Goal: Task Accomplishment & Management: Manage account settings

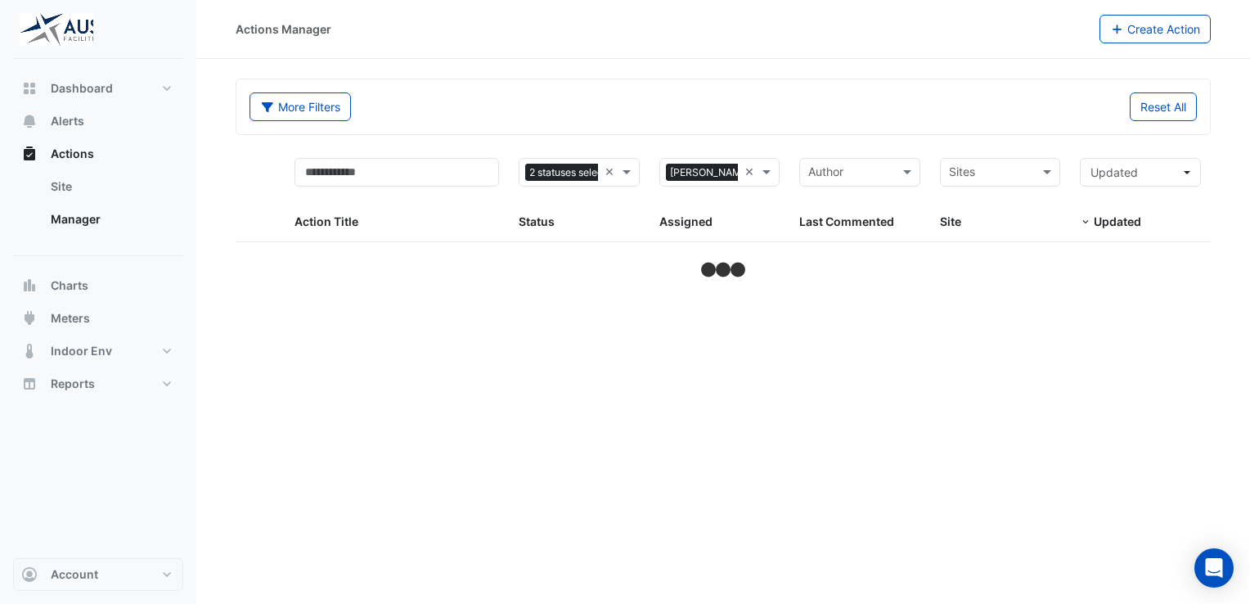
select select "**"
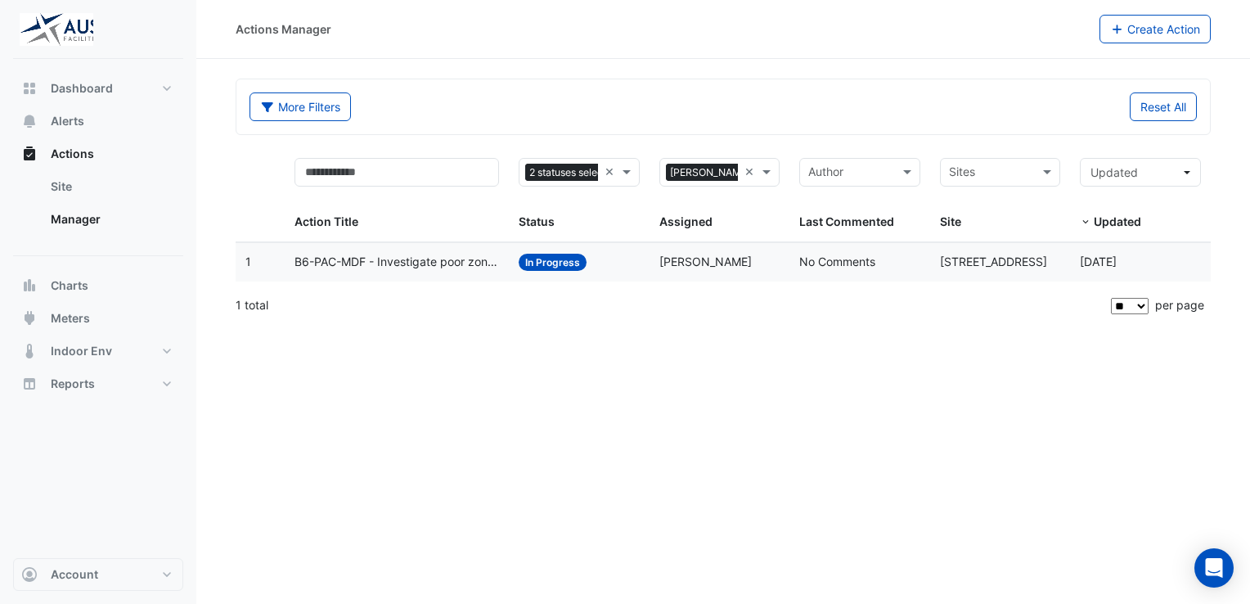
click at [568, 259] on span "In Progress" at bounding box center [553, 262] width 68 height 17
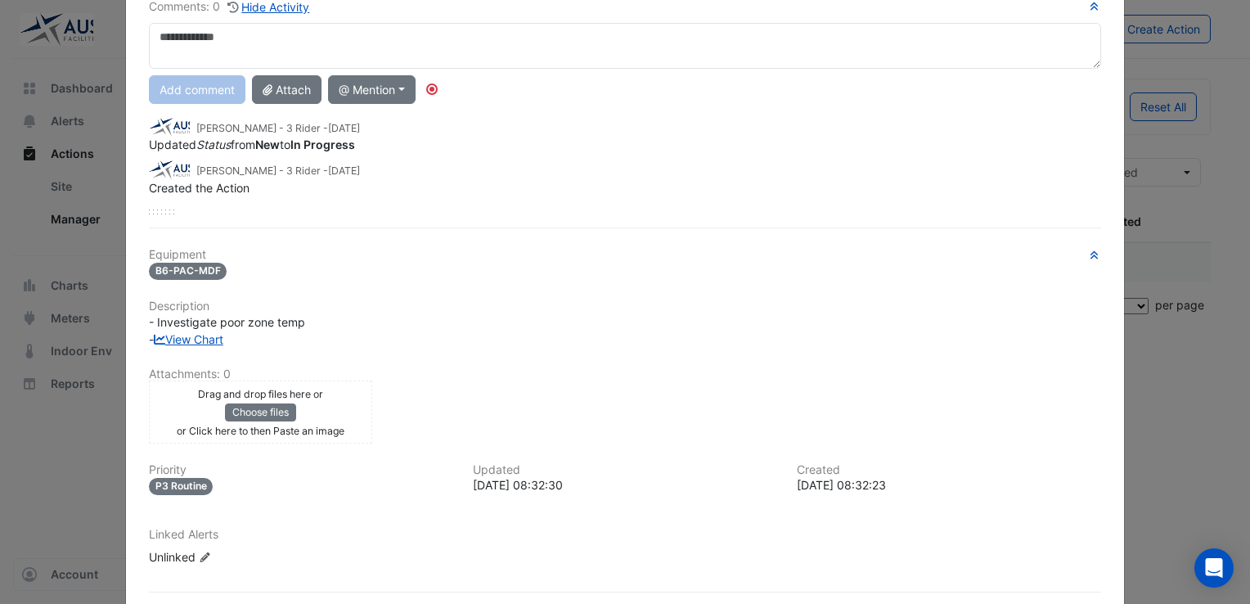
scroll to position [37, 0]
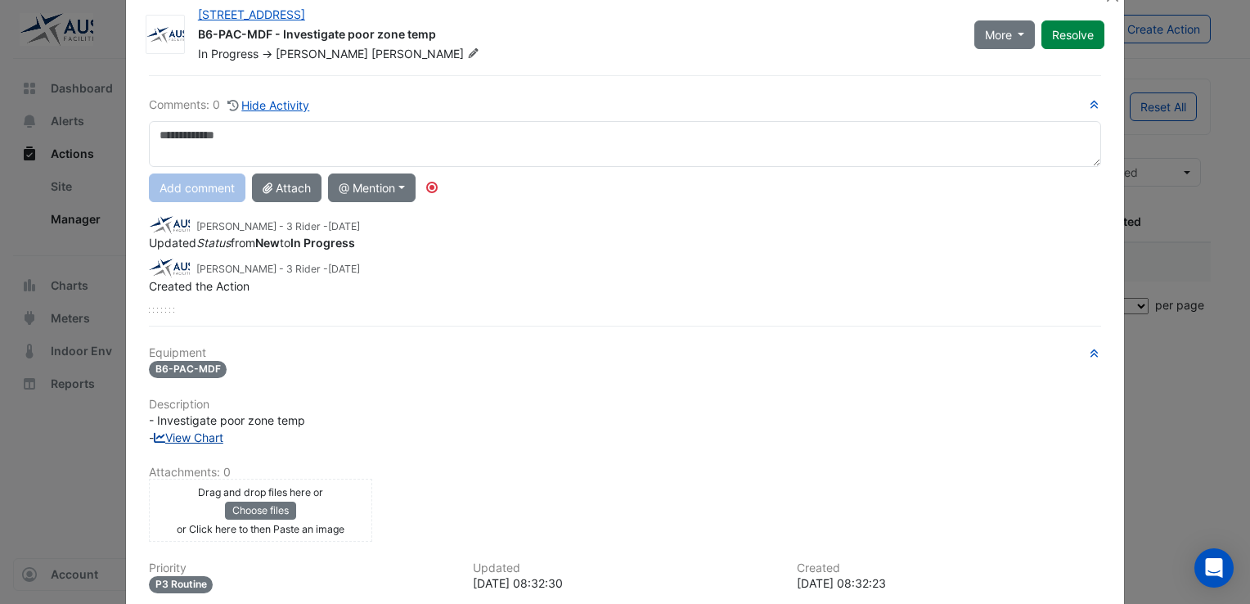
click at [206, 430] on link "View Chart" at bounding box center [189, 437] width 70 height 14
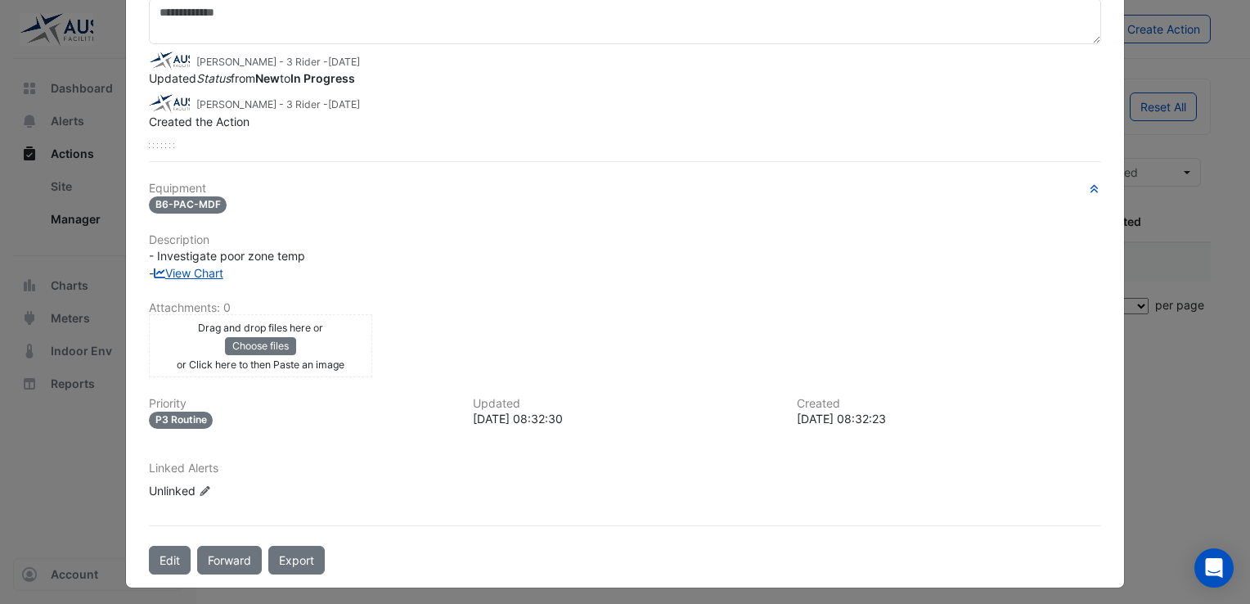
scroll to position [0, 0]
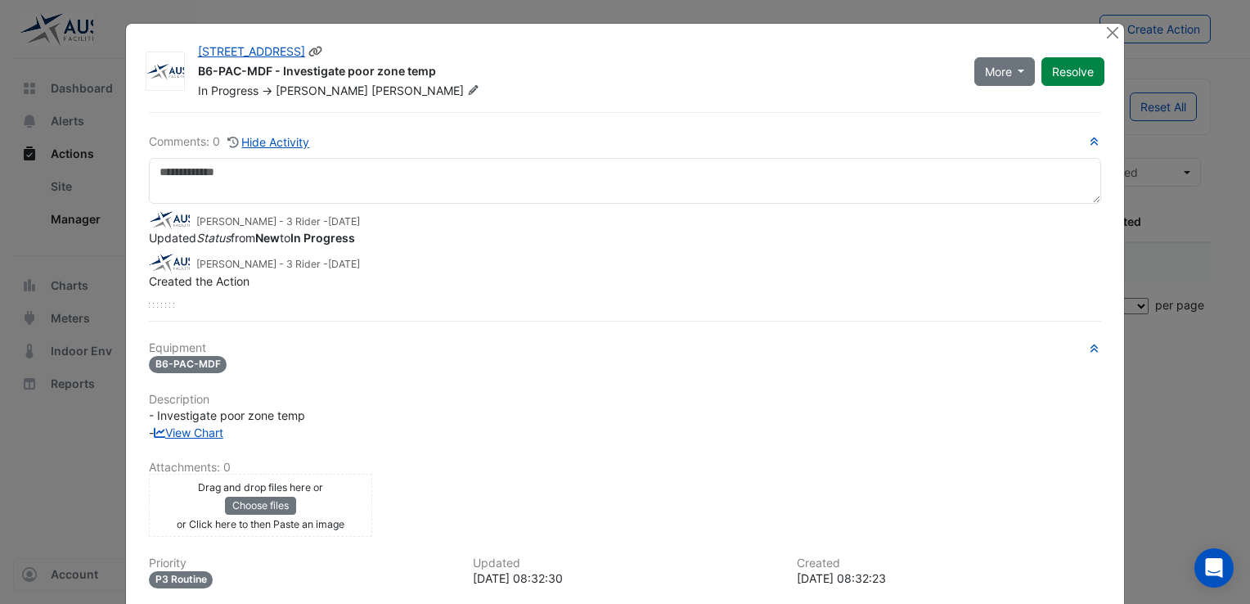
click at [467, 89] on icon at bounding box center [473, 90] width 12 height 10
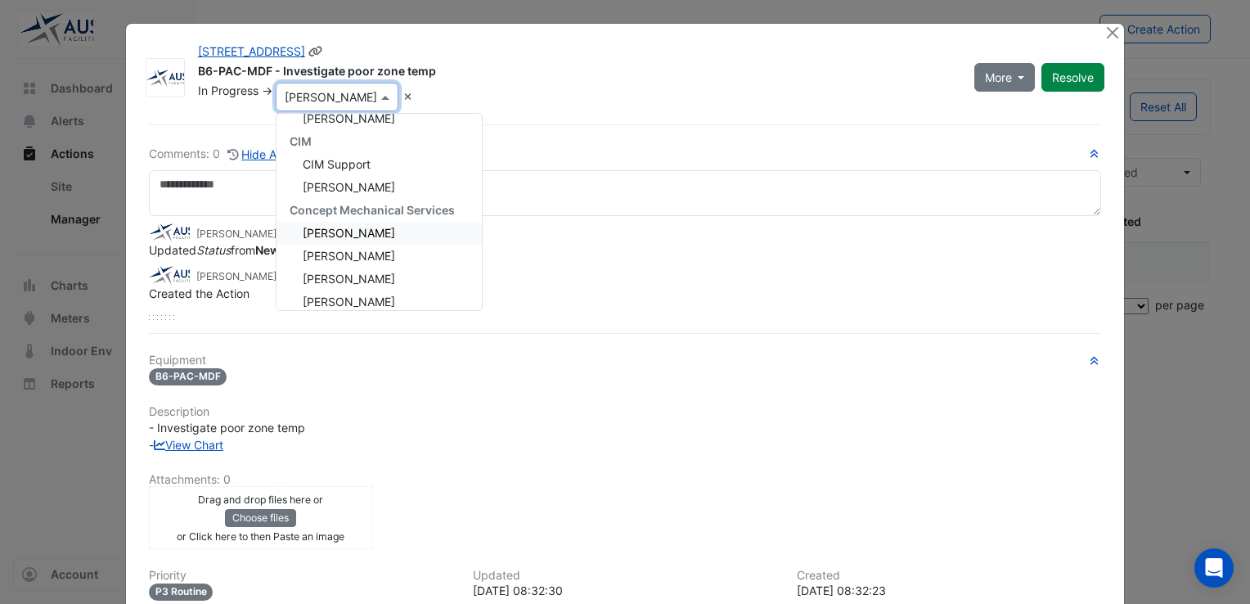
scroll to position [164, 0]
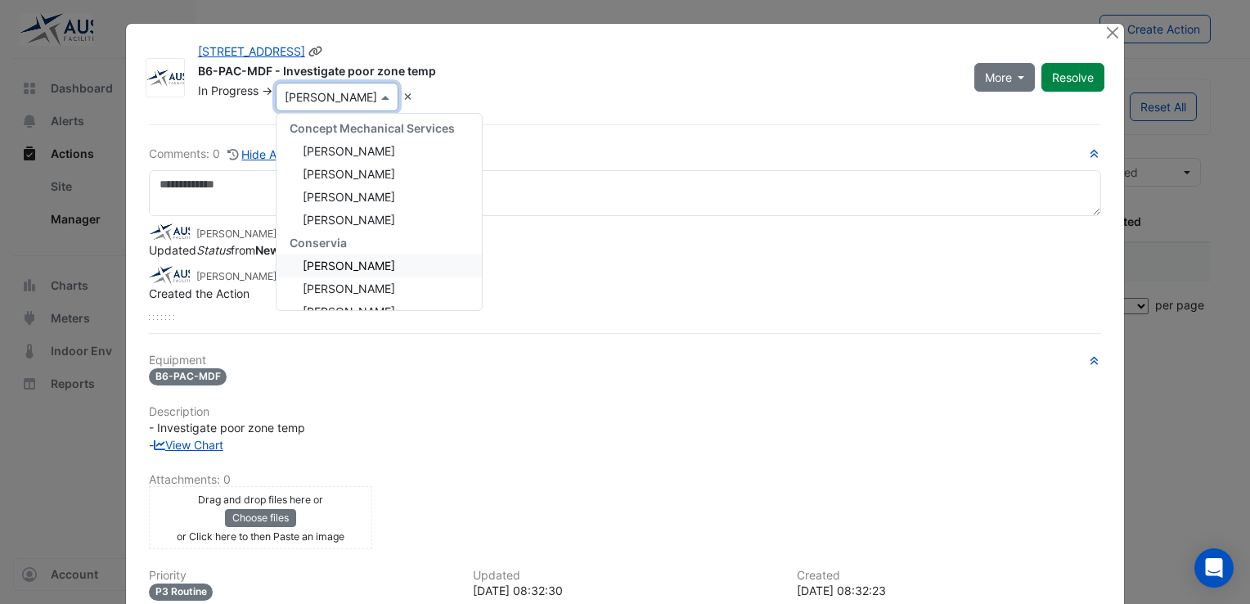
click at [359, 268] on span "[PERSON_NAME]" at bounding box center [349, 265] width 92 height 14
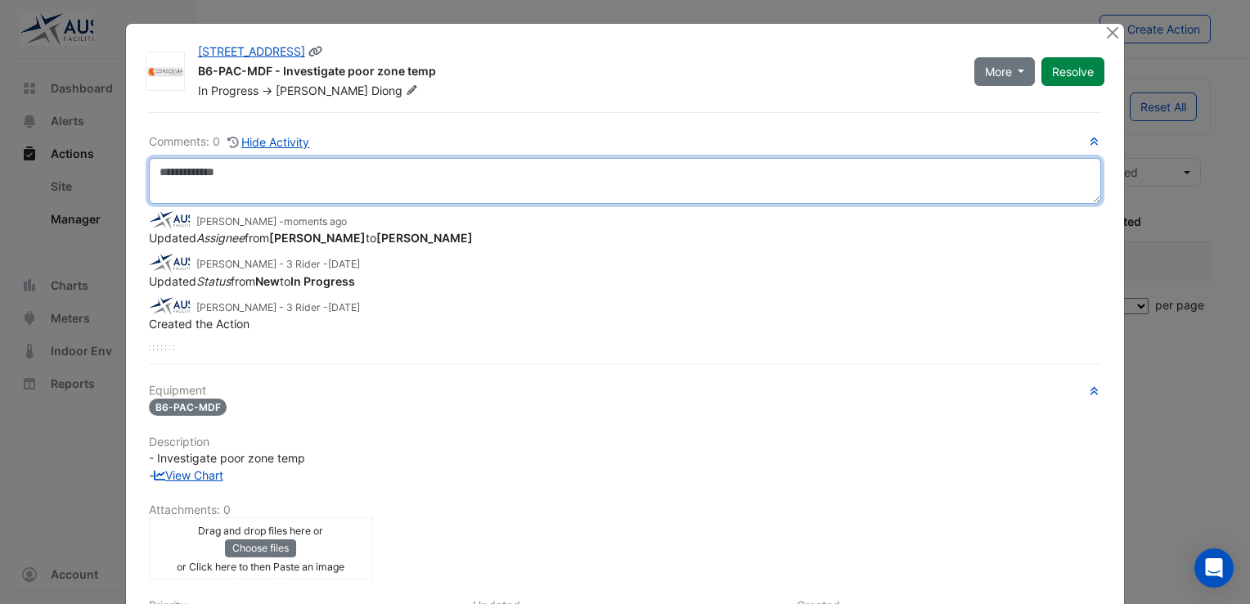
click at [193, 175] on textarea at bounding box center [625, 181] width 952 height 46
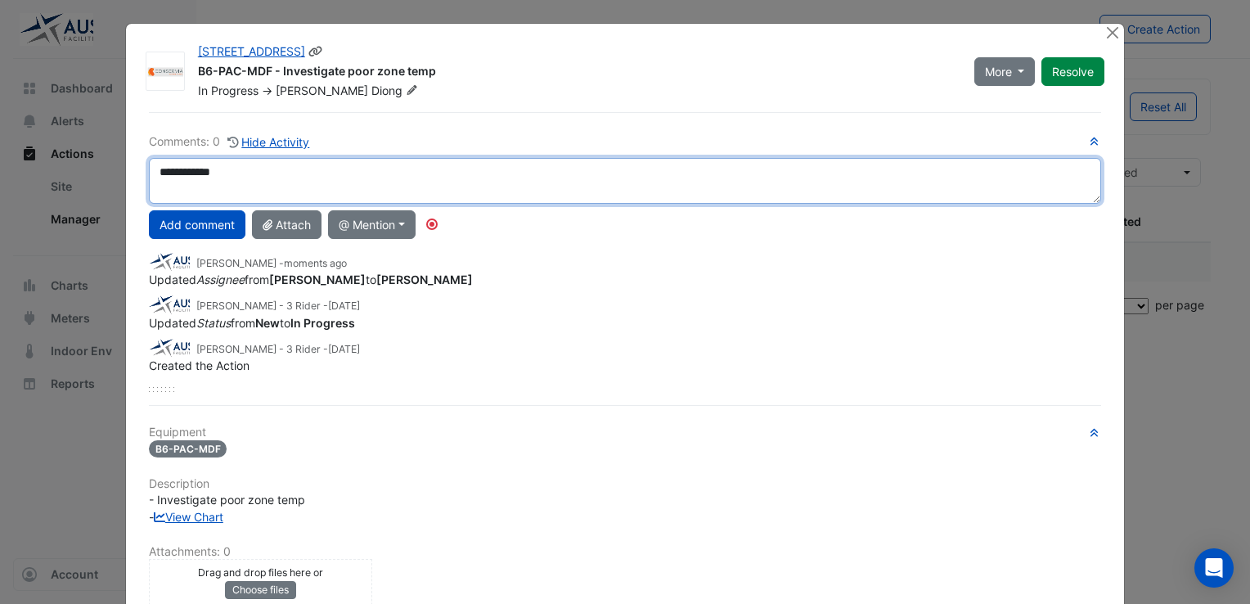
scroll to position [10, 0]
click at [157, 189] on textarea "**********" at bounding box center [625, 181] width 953 height 46
click at [407, 190] on textarea "**********" at bounding box center [625, 181] width 953 height 46
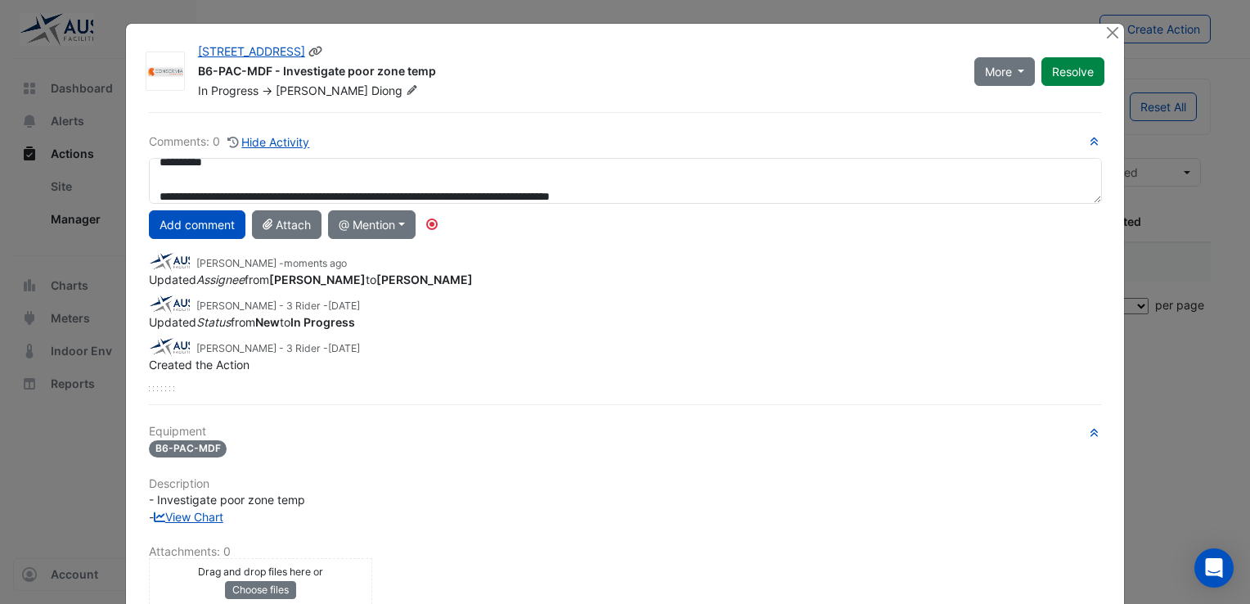
click at [803, 366] on div "Created the Action" at bounding box center [625, 364] width 952 height 17
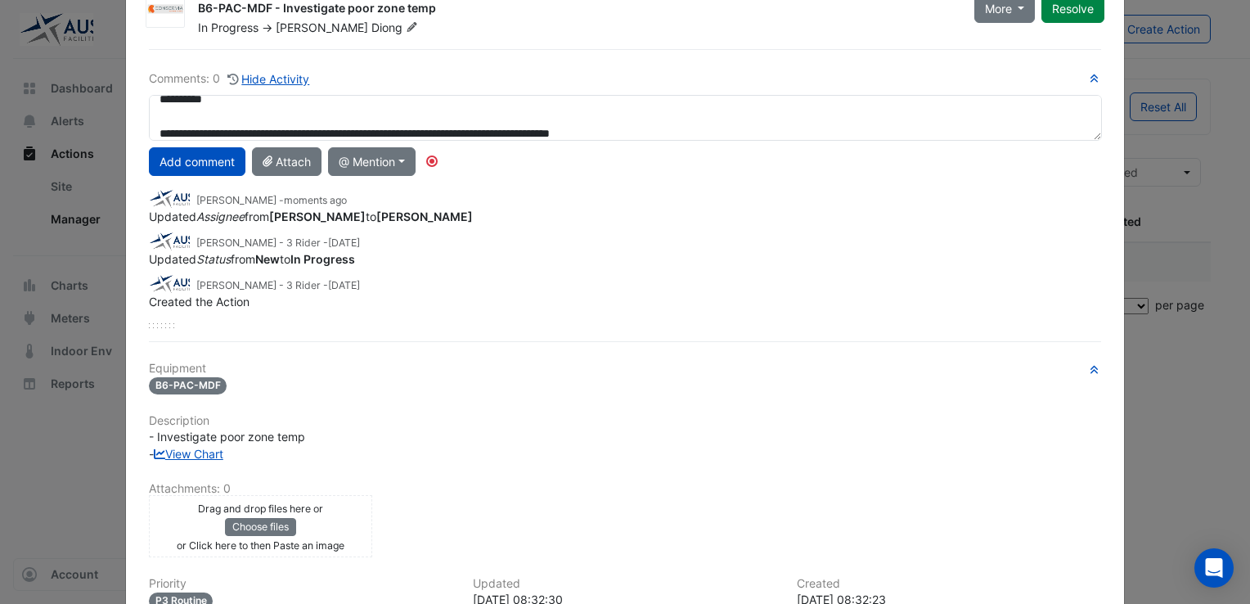
scroll to position [242, 0]
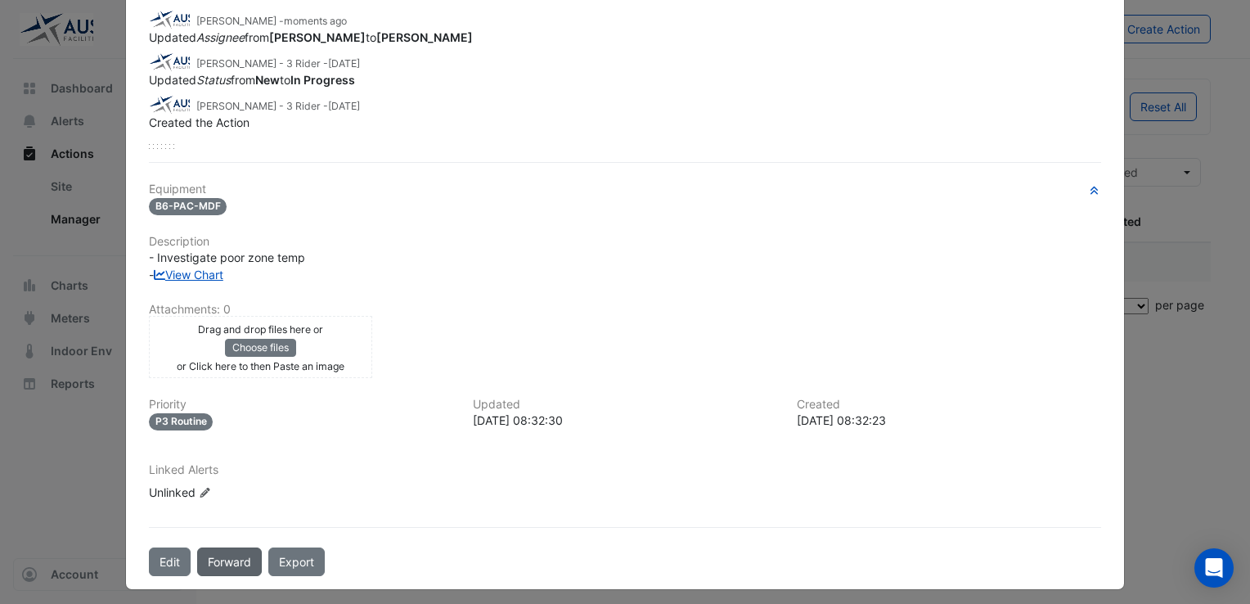
click at [220, 547] on button "Forward" at bounding box center [229, 561] width 65 height 29
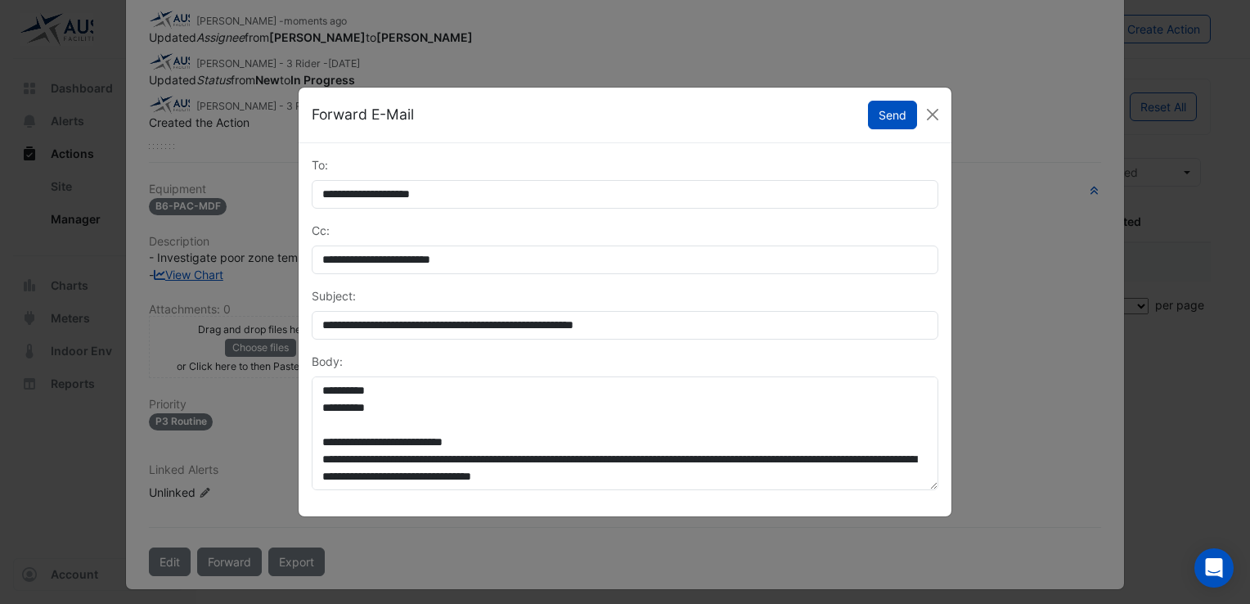
scroll to position [0, 0]
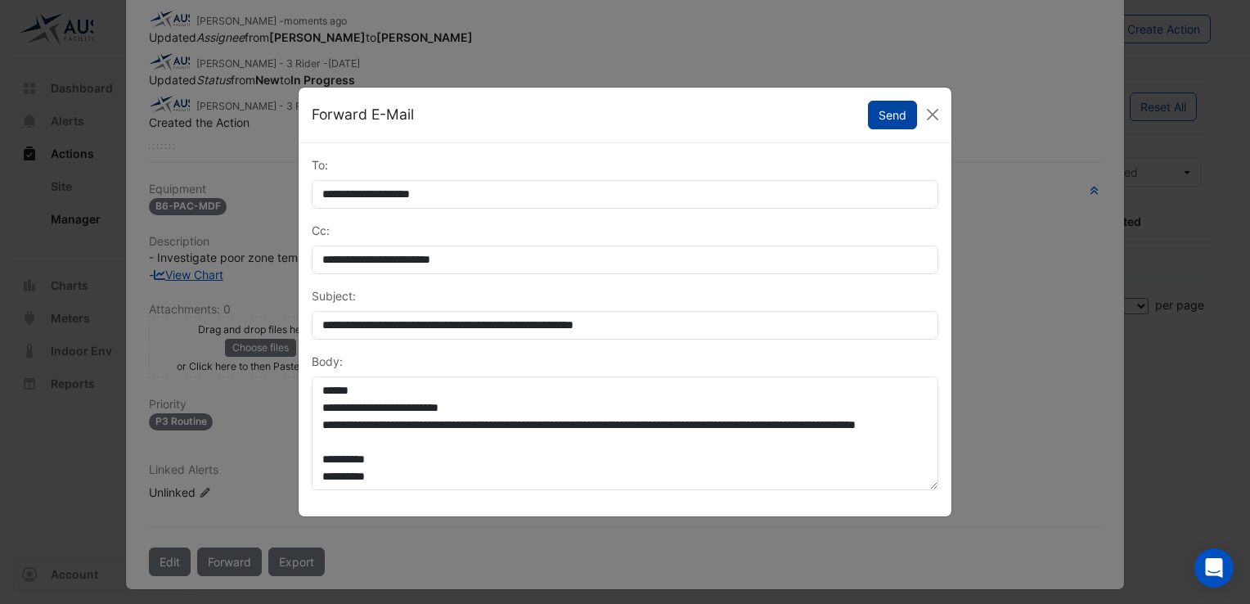
click at [911, 120] on button "Send" at bounding box center [892, 115] width 49 height 29
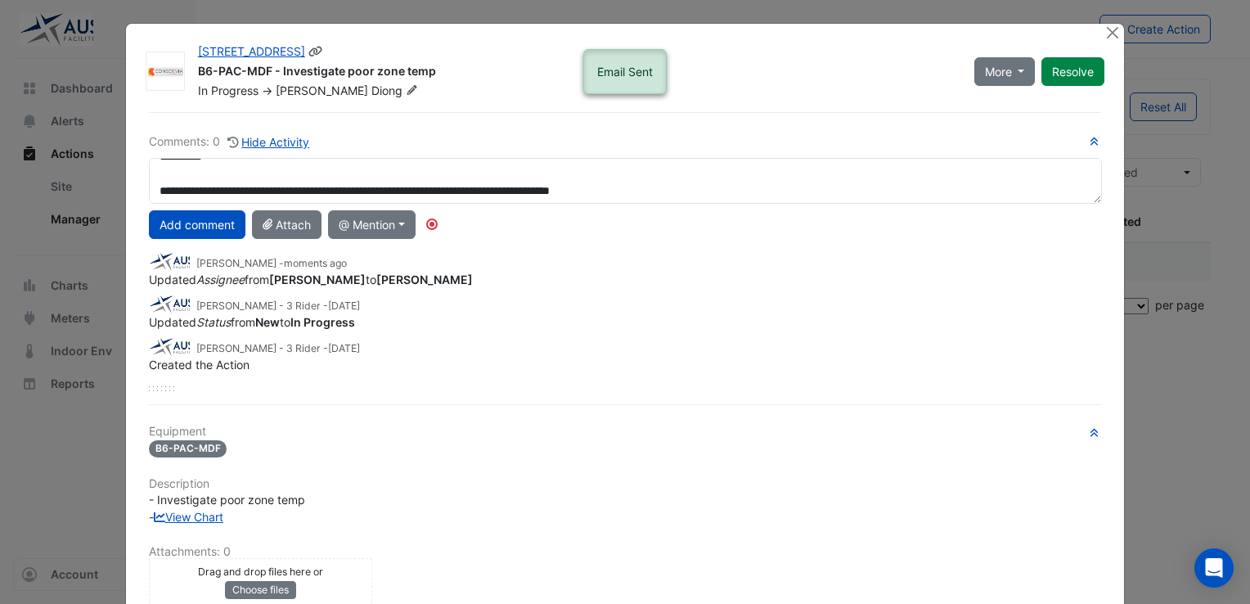
scroll to position [16, 0]
click at [1017, 70] on button "More" at bounding box center [1004, 71] width 61 height 29
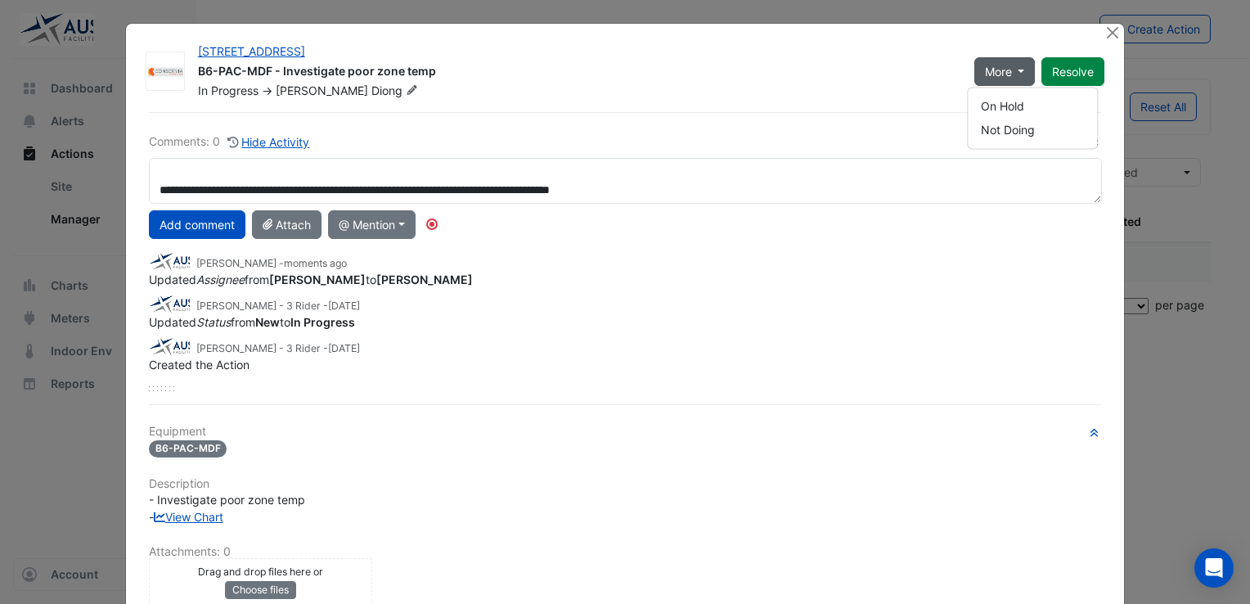
click at [895, 101] on div "[STREET_ADDRESS] B6-PAC-MDF - Investigate poor zone temp In Progress -> [PERSON…" at bounding box center [625, 427] width 998 height 807
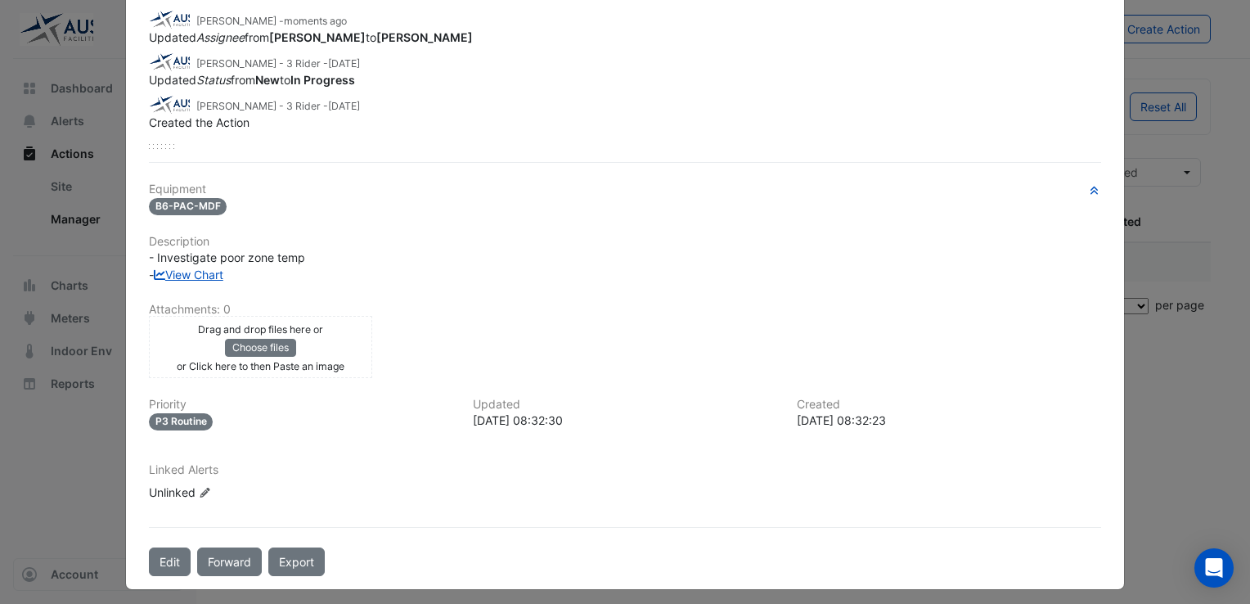
scroll to position [0, 0]
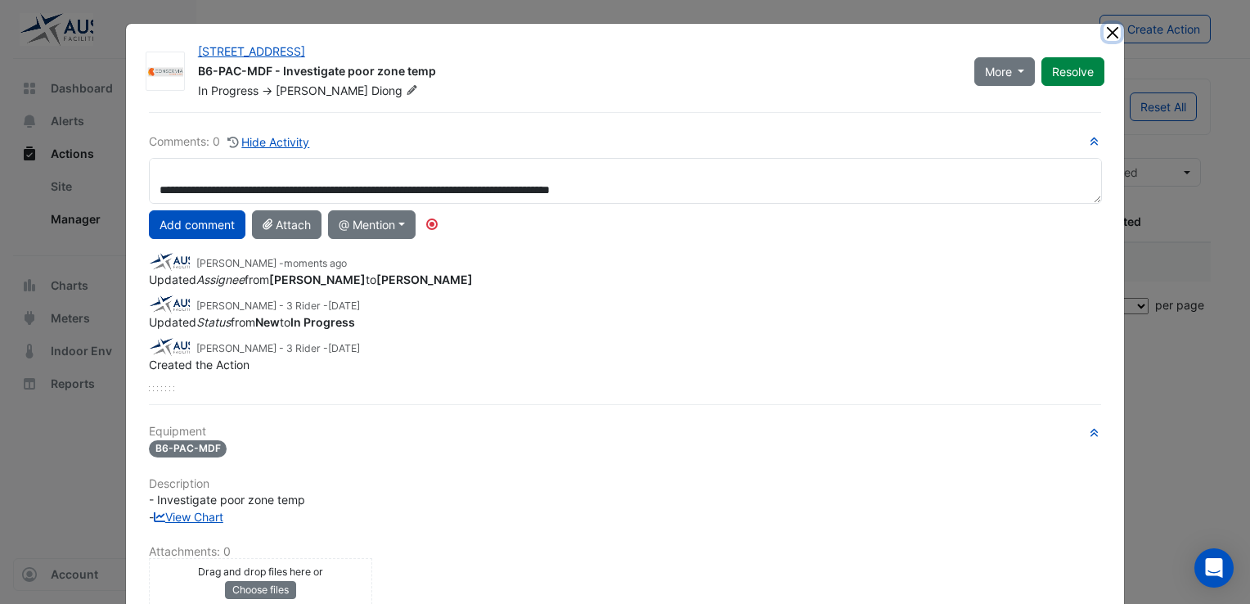
click at [1112, 36] on button "Close" at bounding box center [1111, 32] width 17 height 17
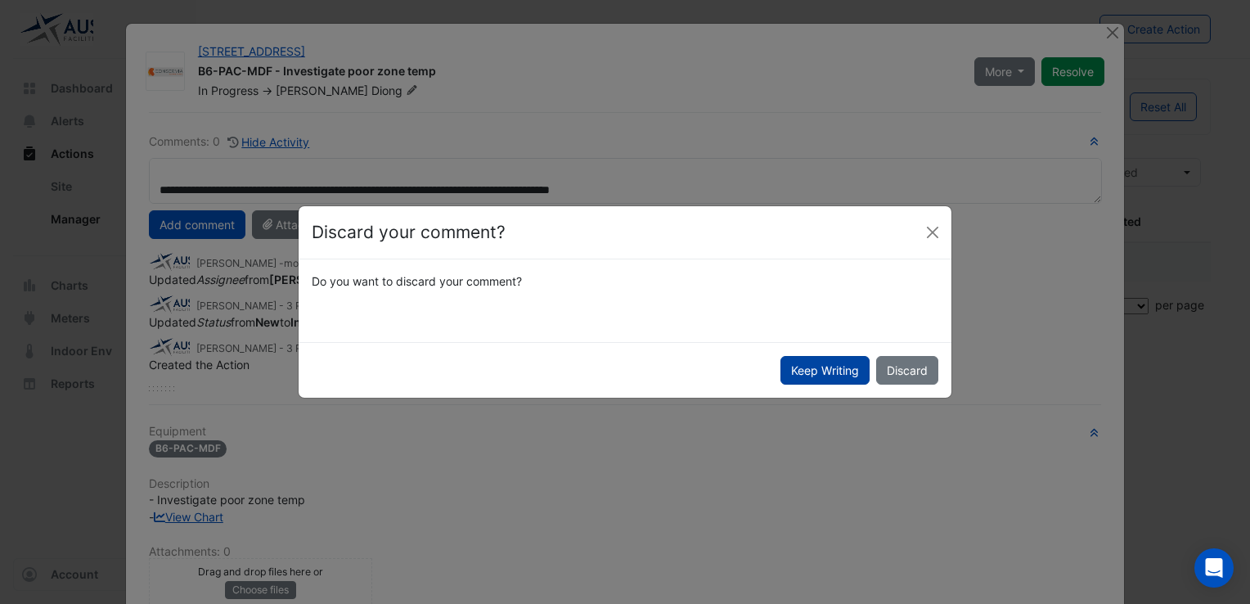
click at [827, 371] on button "Keep Writing" at bounding box center [824, 370] width 89 height 29
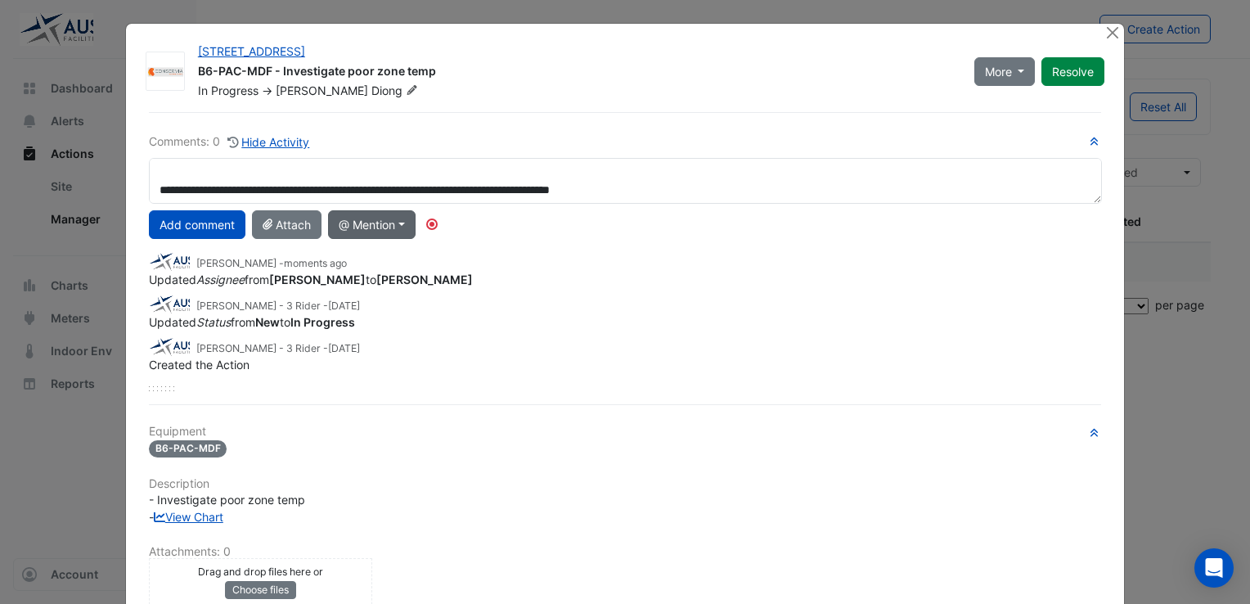
click at [379, 221] on button "@ Mention" at bounding box center [372, 224] width 88 height 29
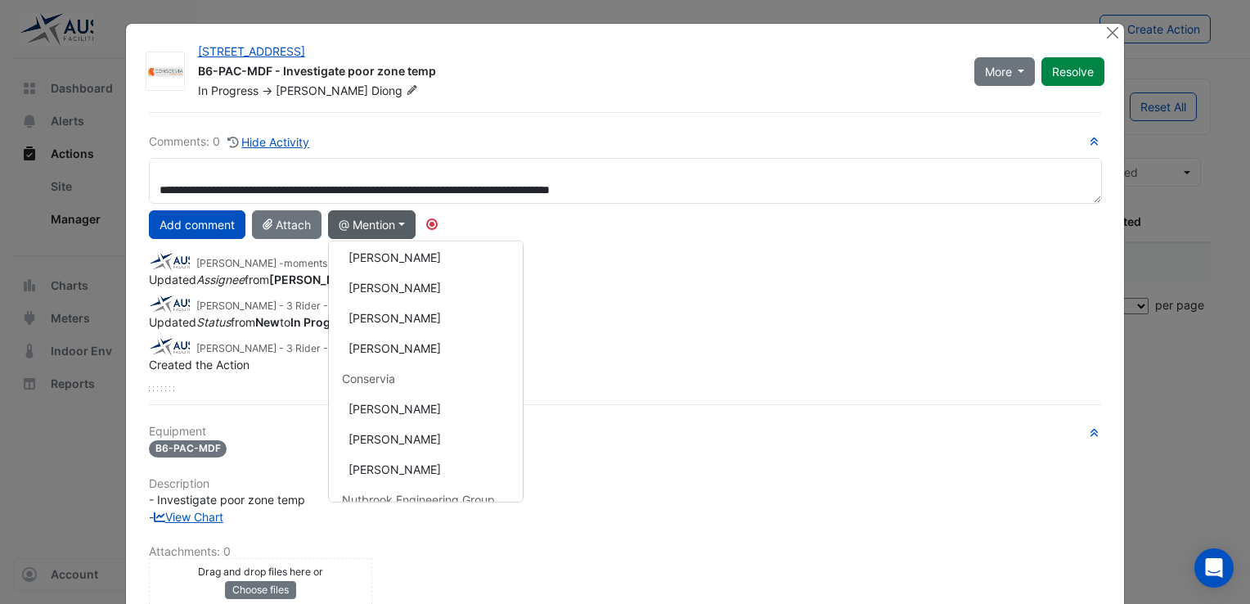
scroll to position [245, 0]
click at [406, 380] on button "[PERSON_NAME]" at bounding box center [426, 380] width 194 height 30
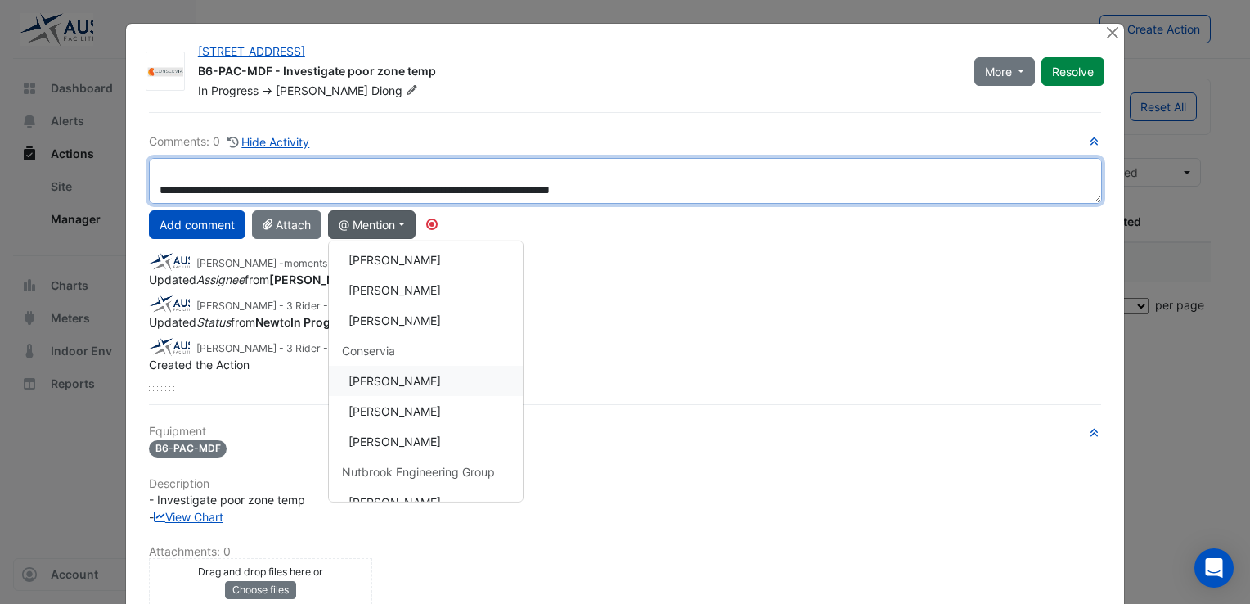
type textarea "**********"
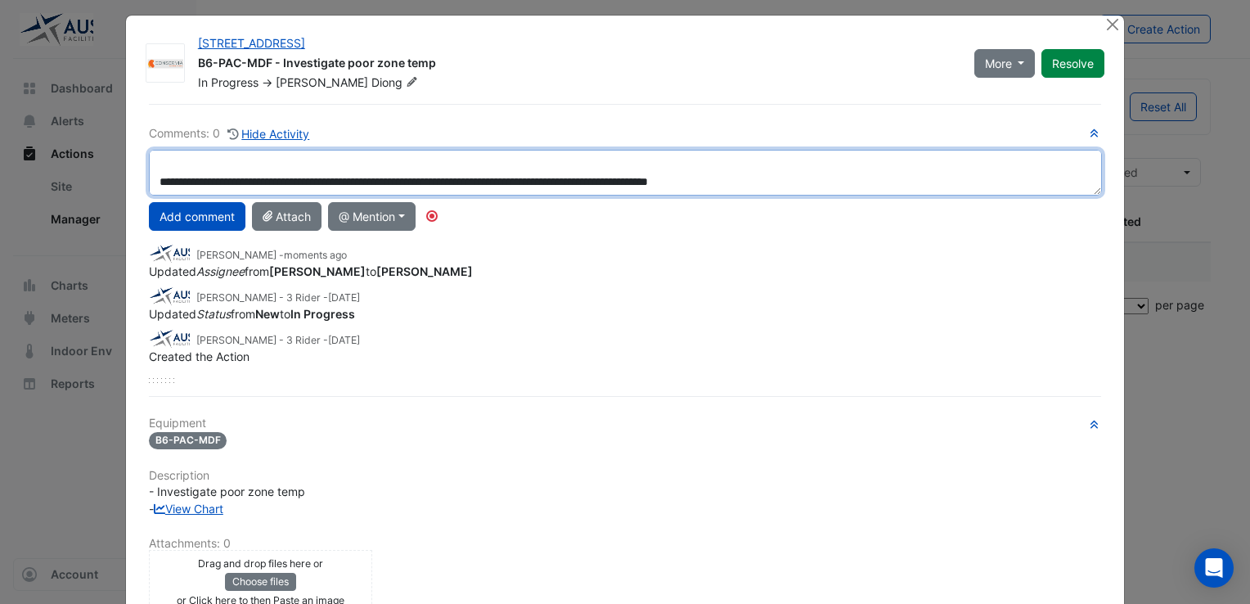
scroll to position [0, 0]
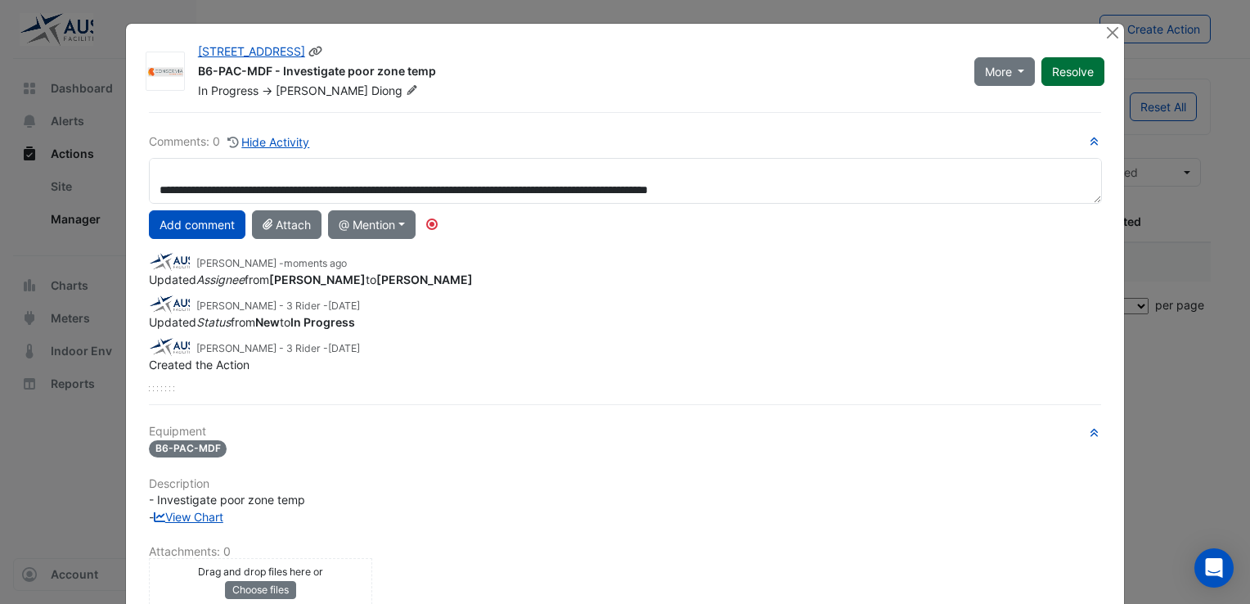
click at [1067, 74] on button "Resolve" at bounding box center [1072, 71] width 63 height 29
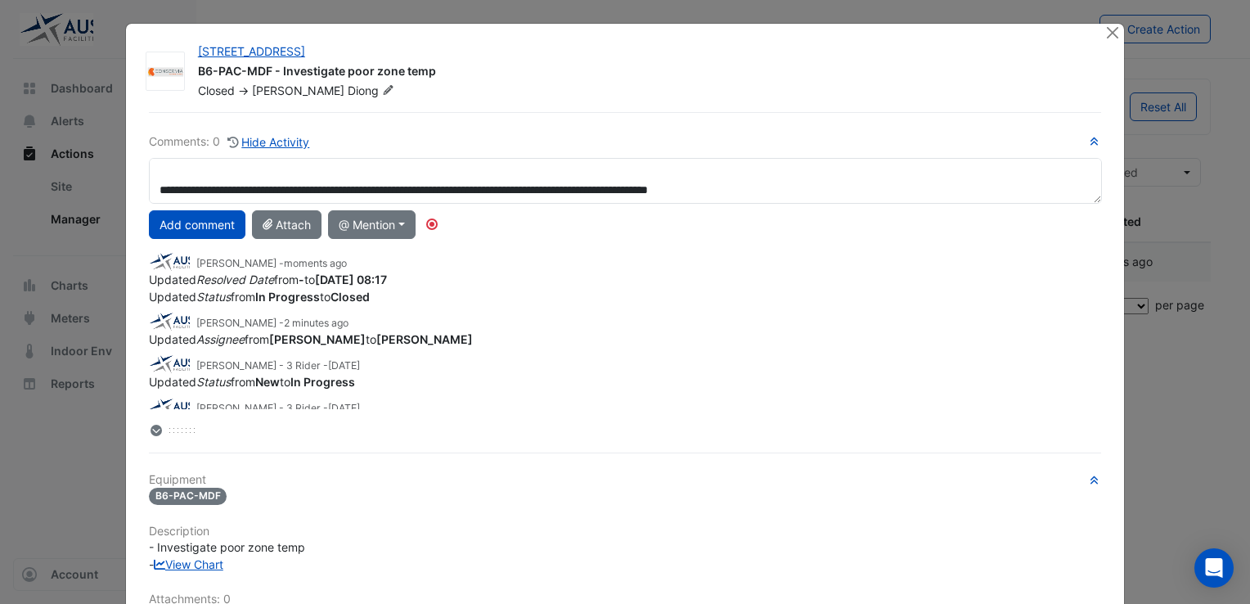
click at [595, 267] on div "[PERSON_NAME] - moments ago" at bounding box center [625, 261] width 952 height 19
click at [1109, 37] on button "Close" at bounding box center [1111, 32] width 17 height 17
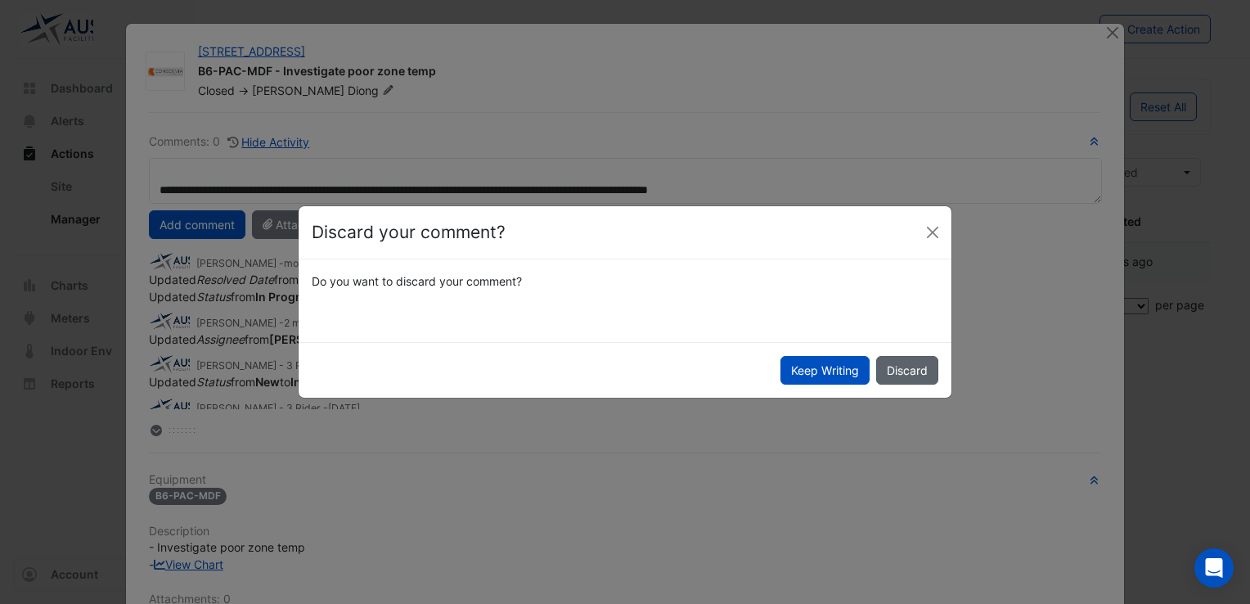
click at [896, 375] on button "Discard" at bounding box center [907, 370] width 62 height 29
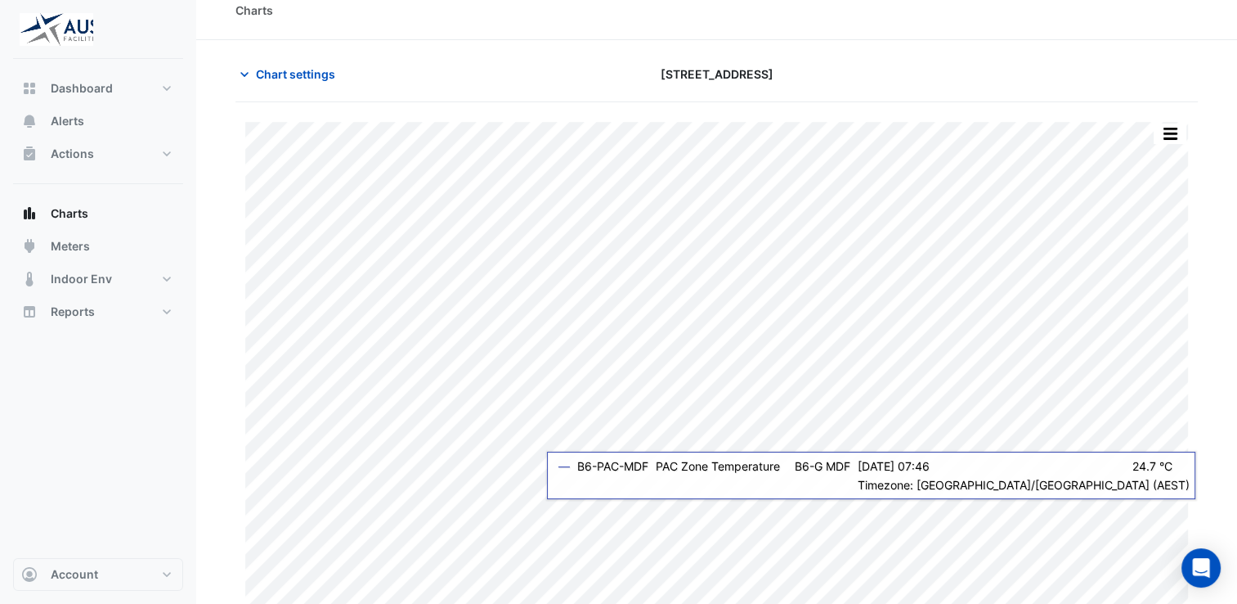
scroll to position [33, 0]
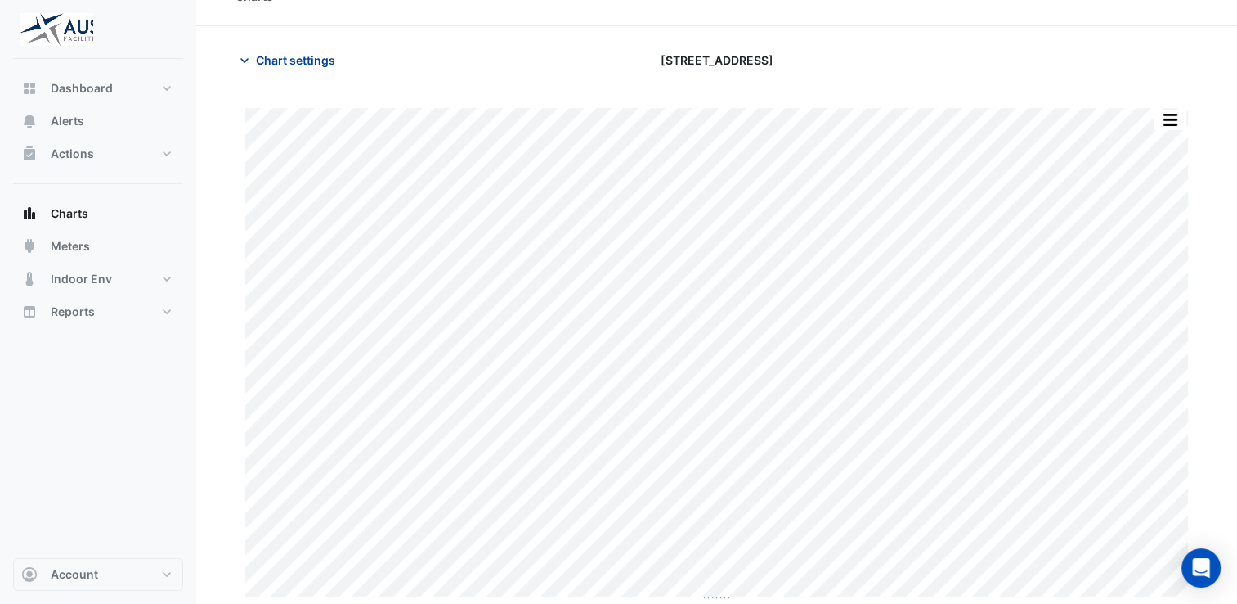
click at [248, 58] on icon "button" at bounding box center [244, 60] width 8 height 5
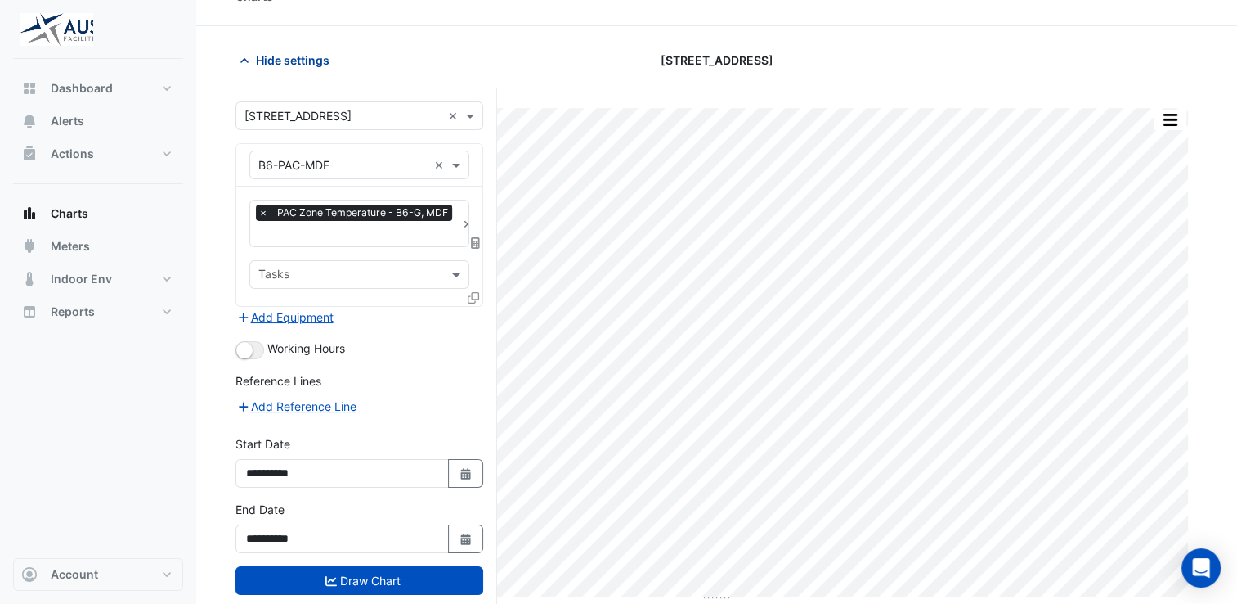
click at [248, 57] on icon "button" at bounding box center [244, 60] width 16 height 16
